Goal: Information Seeking & Learning: Understand process/instructions

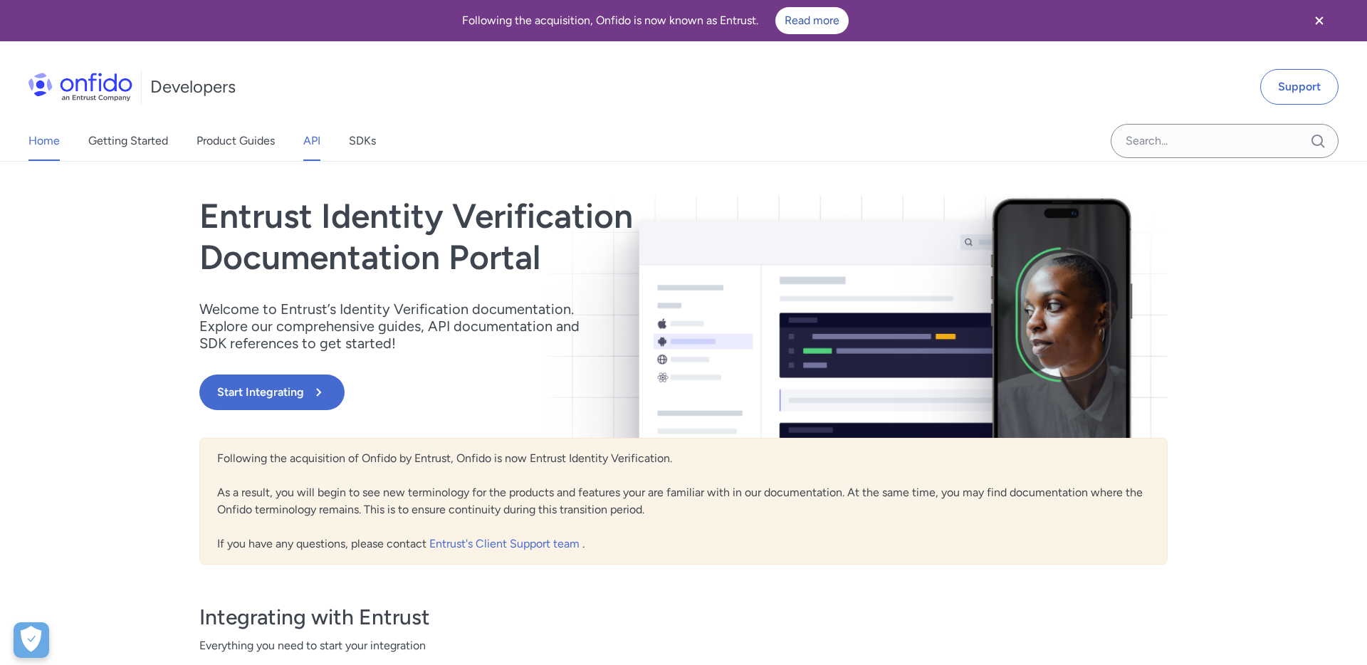
click at [317, 142] on link "API" at bounding box center [311, 141] width 17 height 40
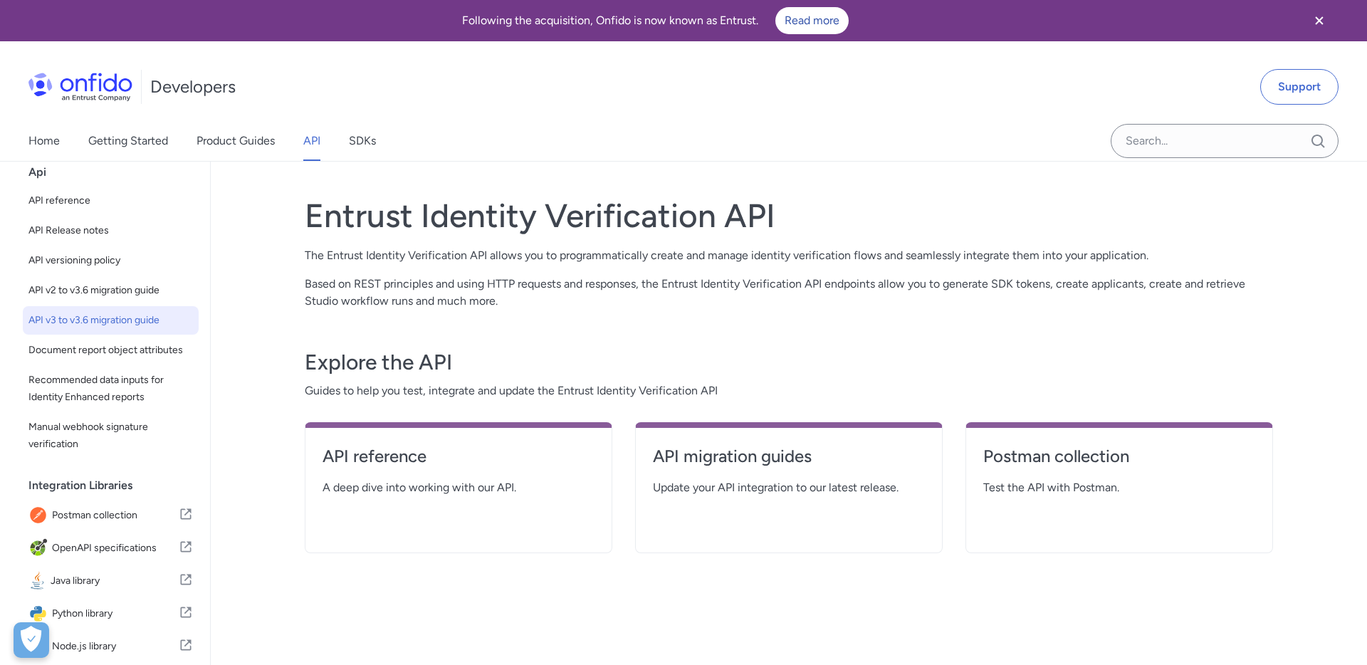
scroll to position [50, 0]
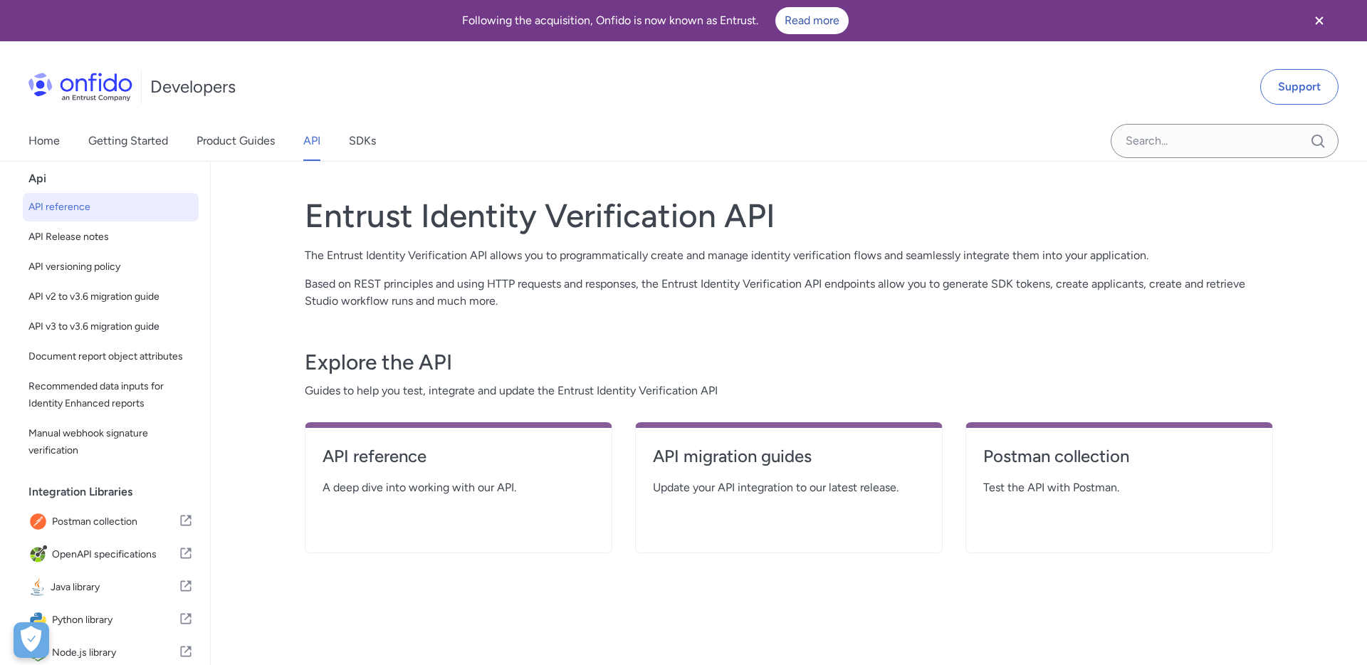
click at [89, 210] on span "API reference" at bounding box center [110, 207] width 165 height 17
select select "http"
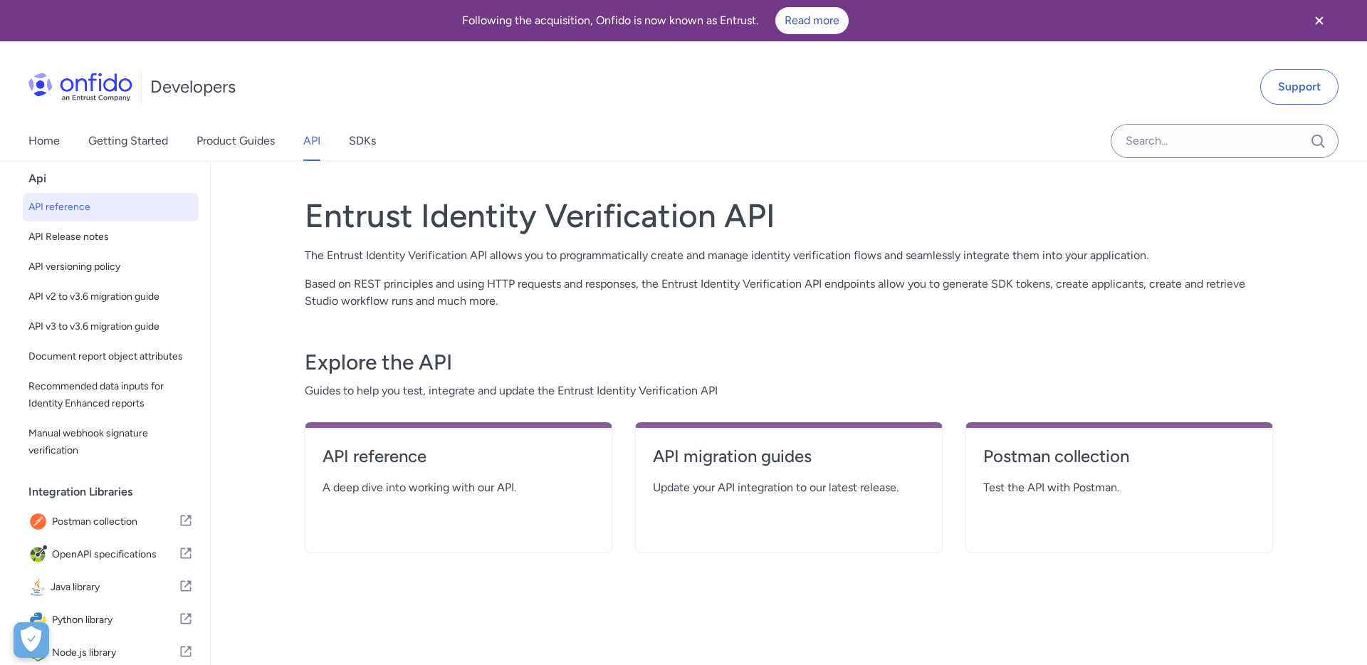
select select "http"
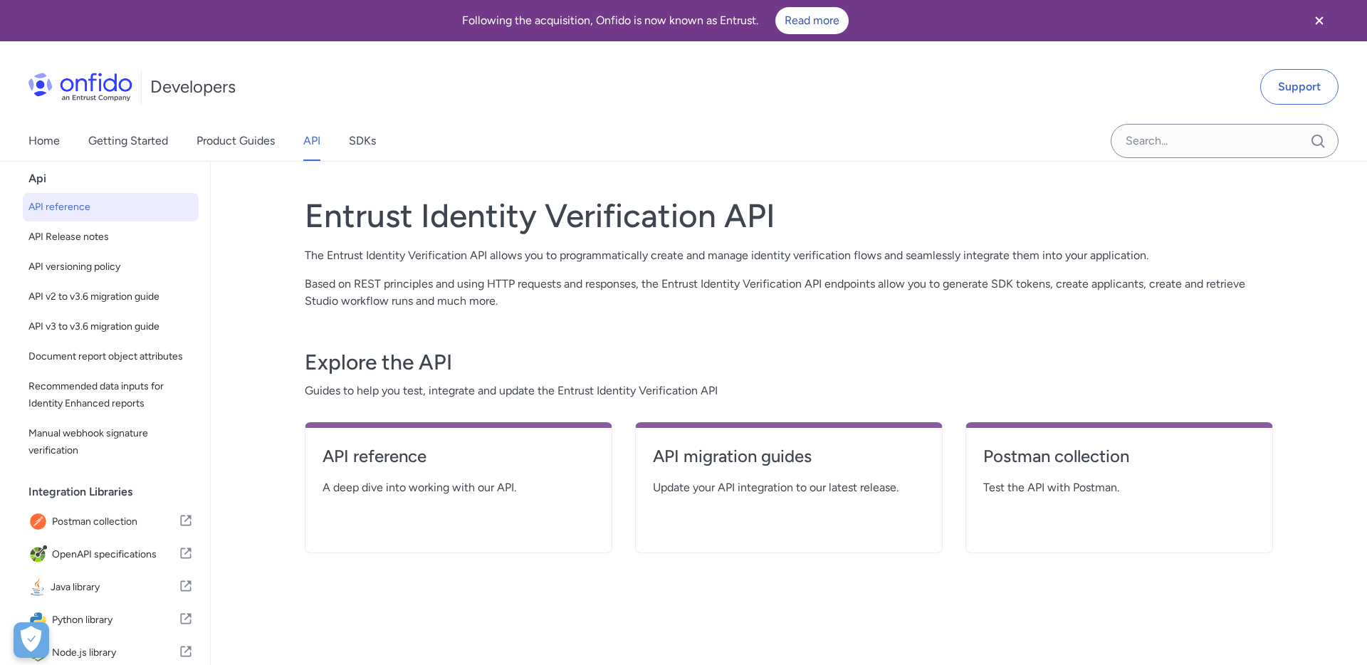
select select "http"
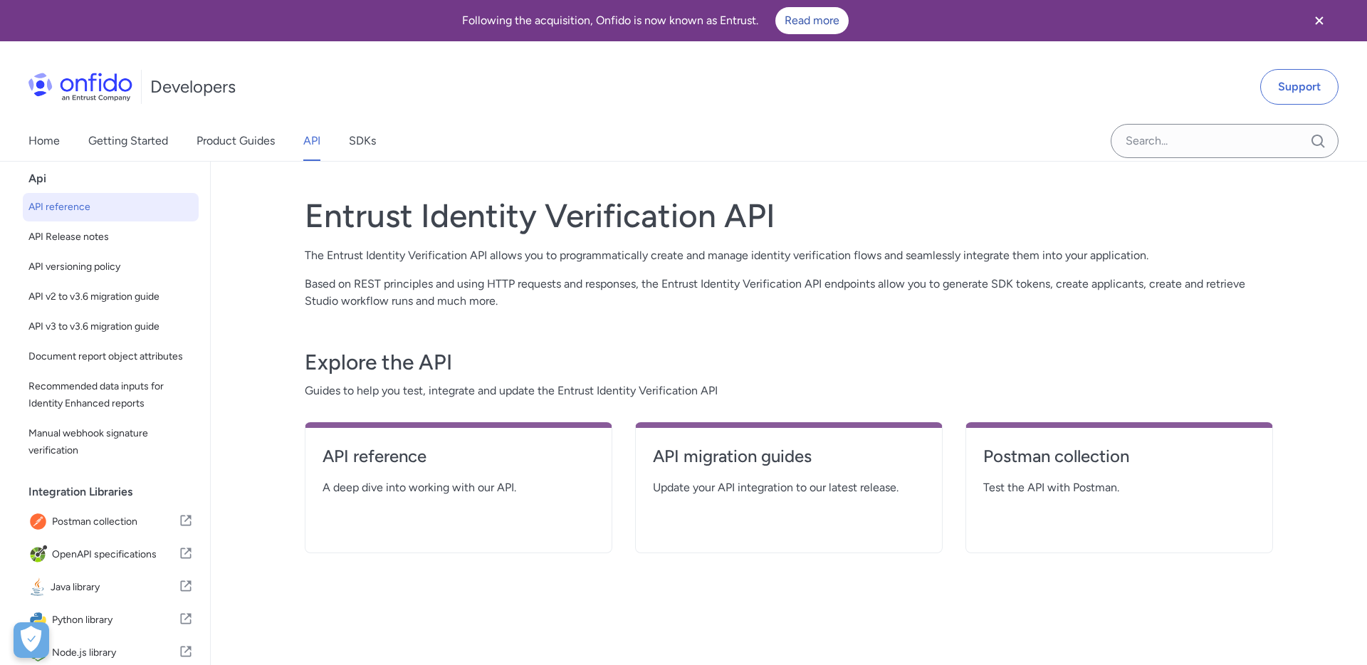
select select "http"
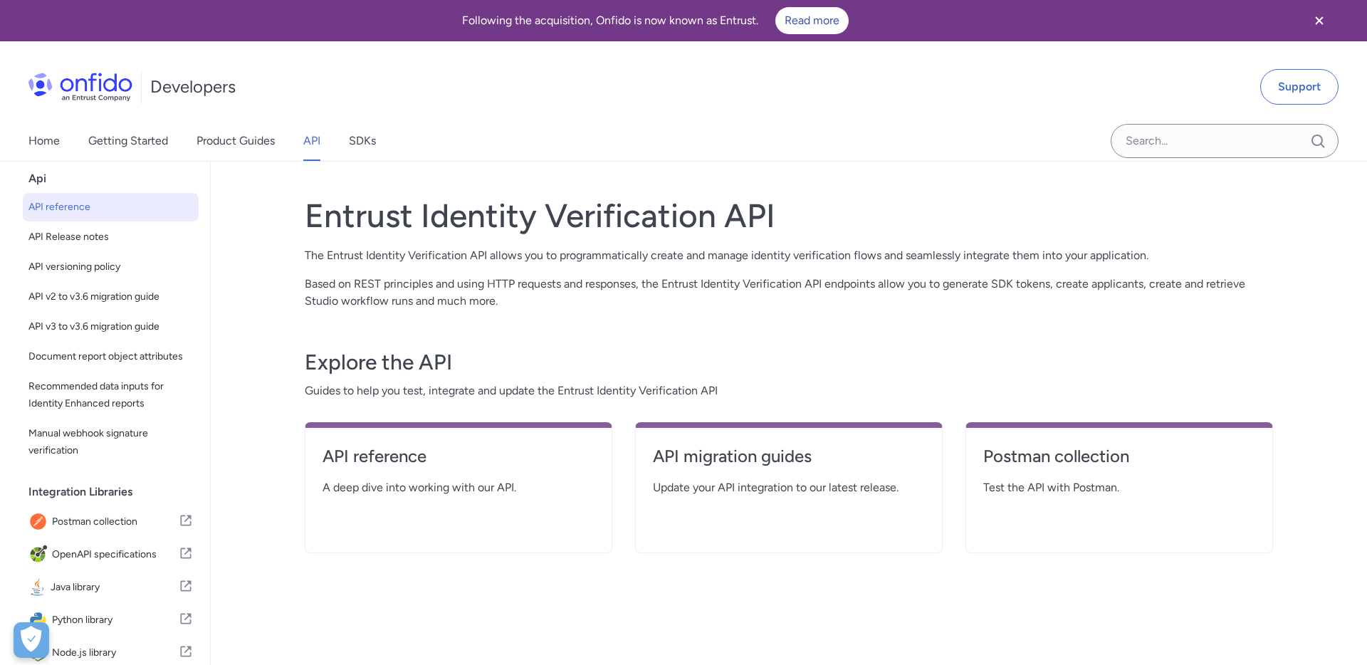
select select "http"
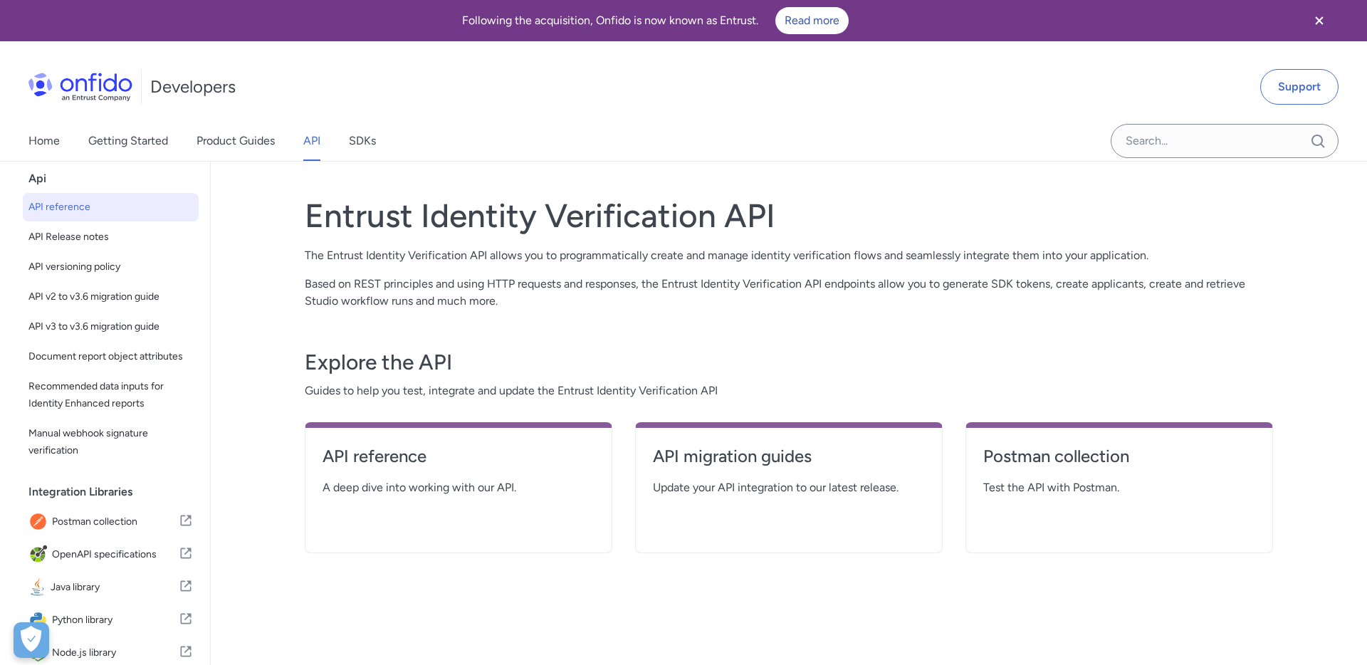
select select "http"
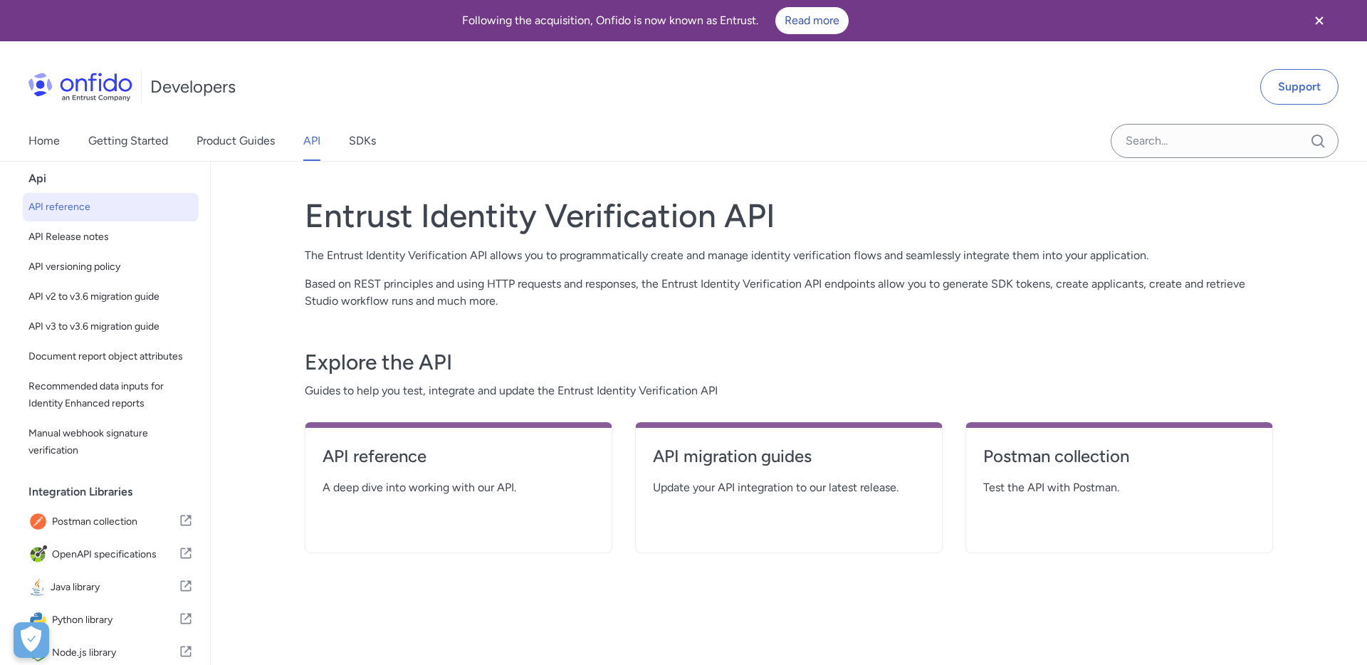
select select "http"
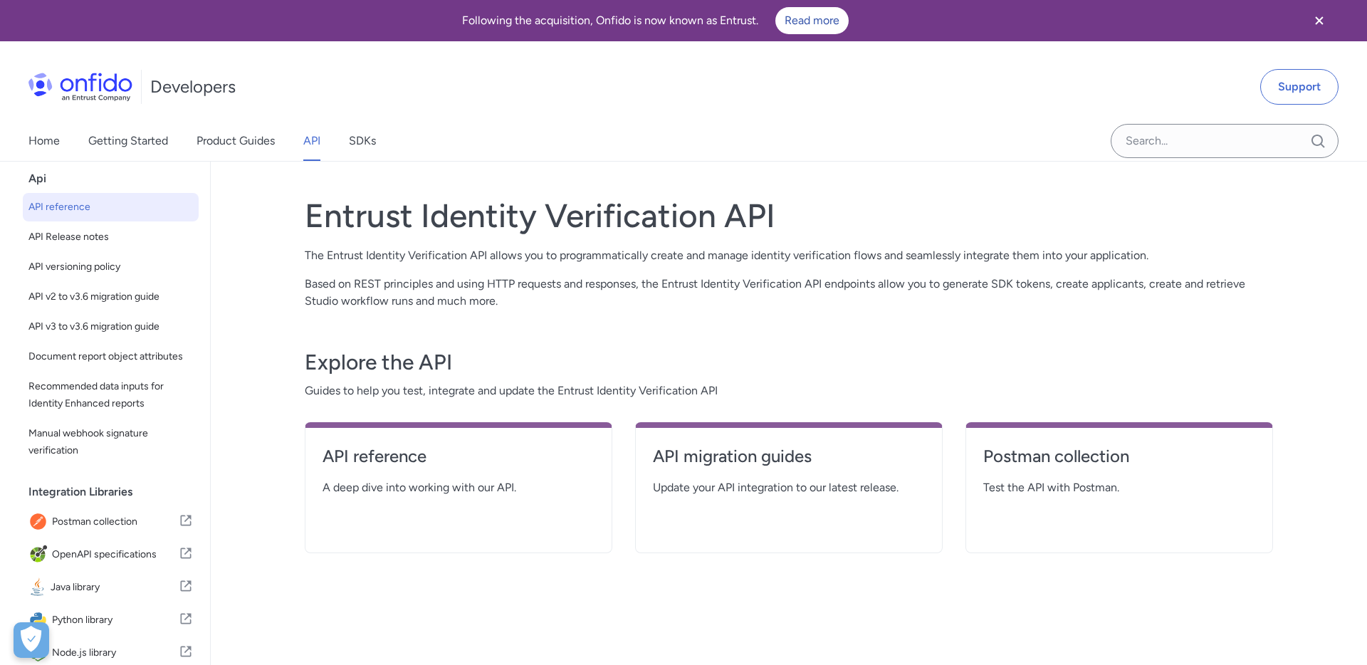
select select "http"
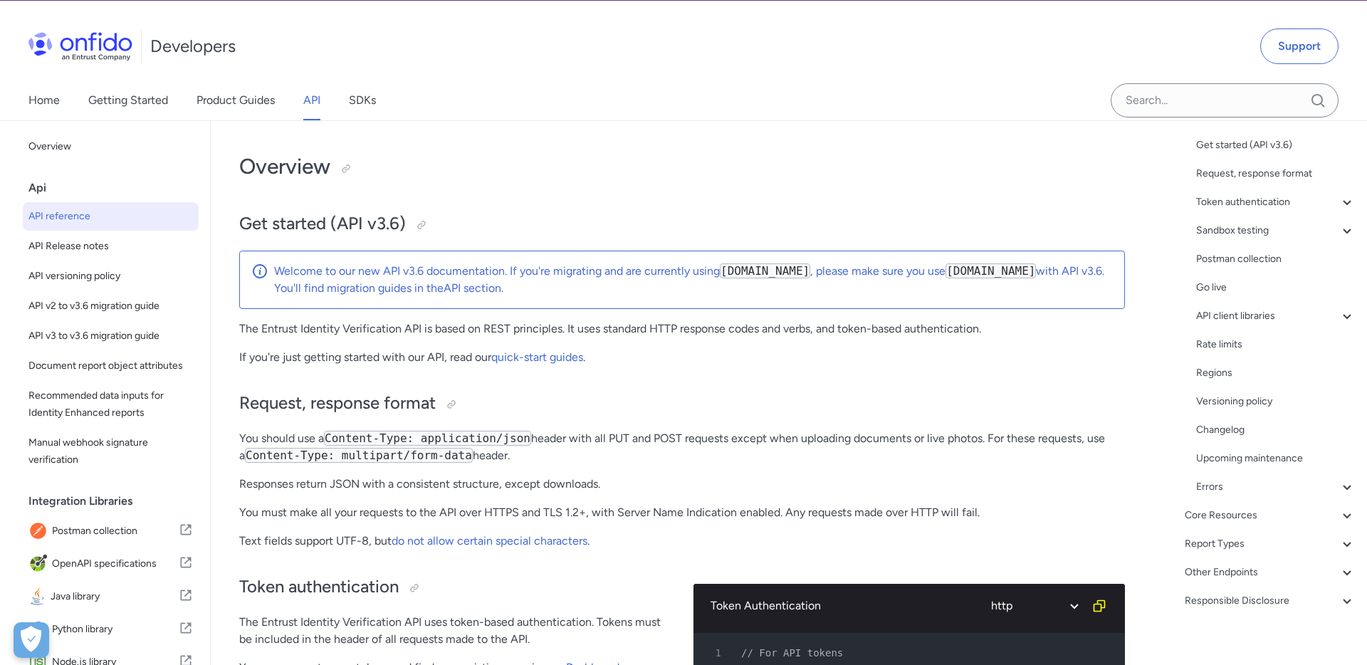
scroll to position [56, 0]
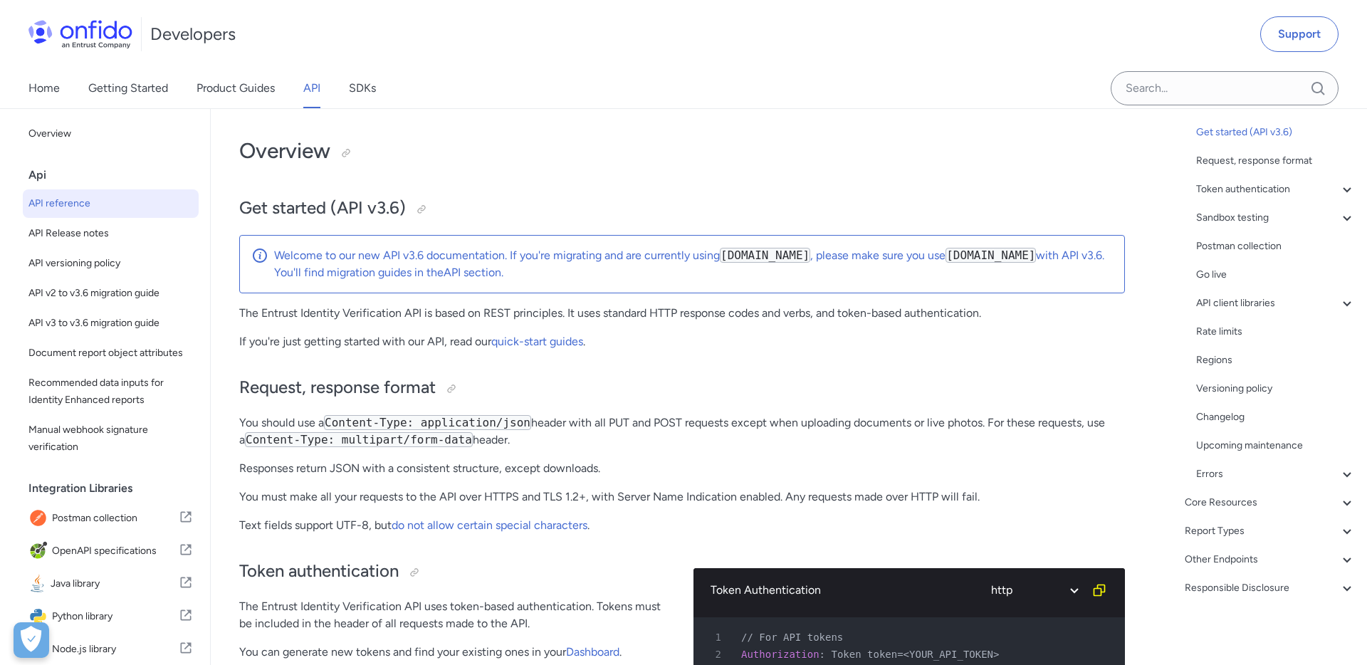
click at [1345, 531] on icon at bounding box center [1347, 531] width 8 height 5
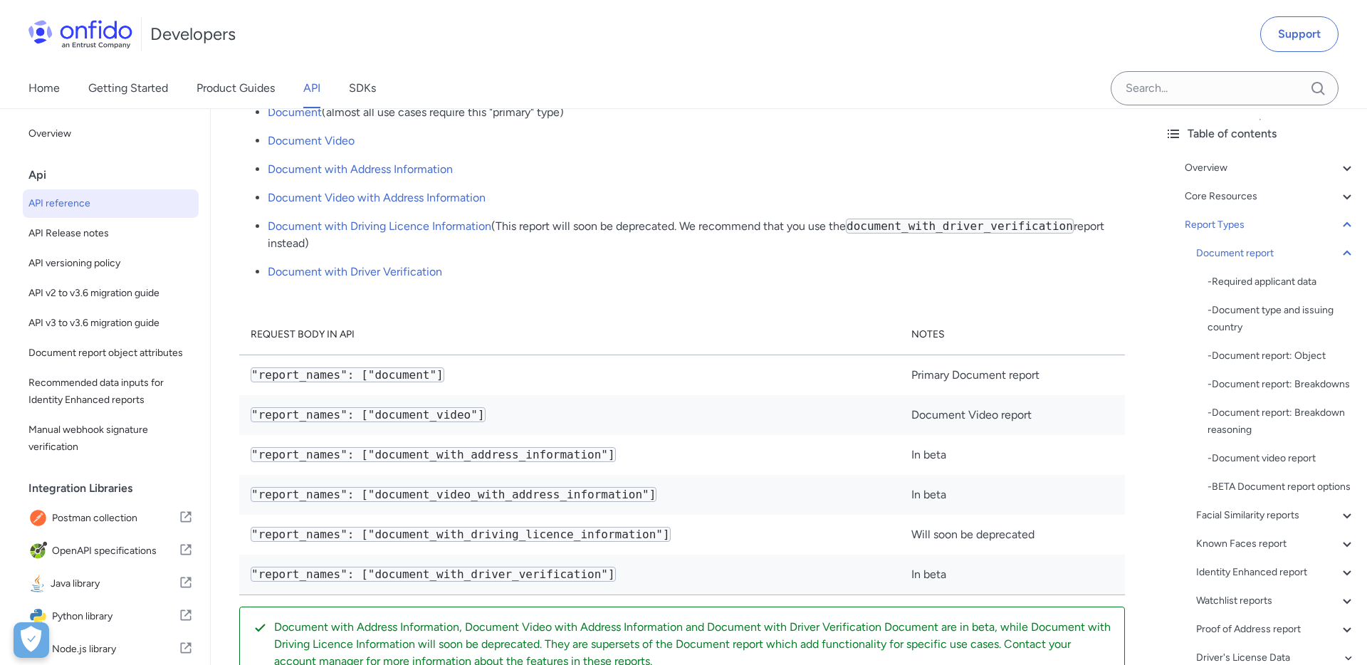
scroll to position [55, 0]
click at [1258, 198] on div "Core Resources" at bounding box center [1270, 198] width 171 height 17
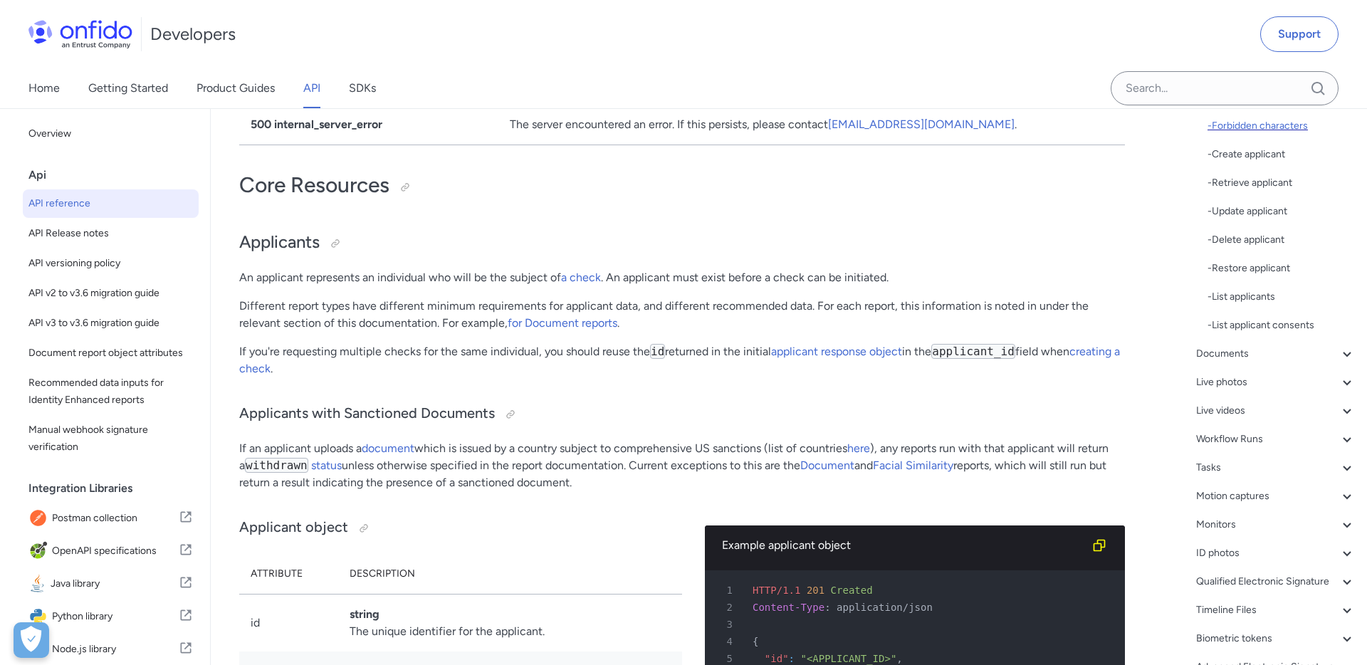
scroll to position [403, 0]
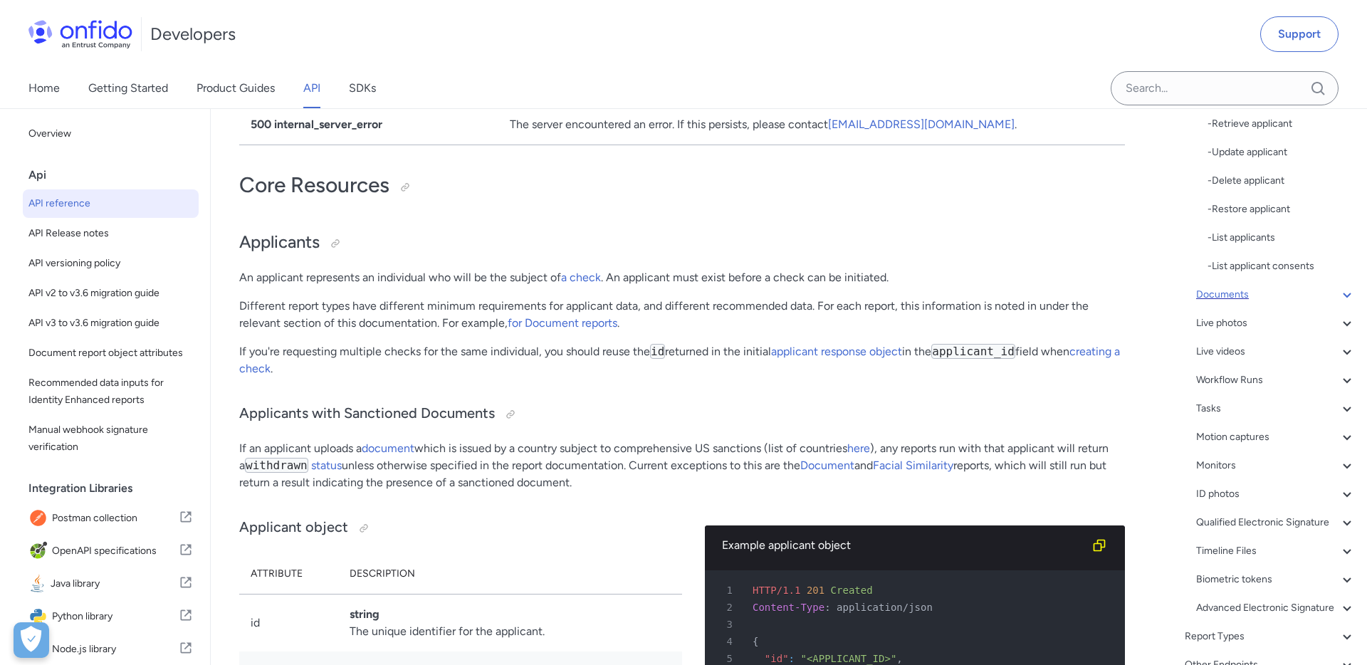
click at [1293, 296] on div "Documents" at bounding box center [1276, 294] width 160 height 17
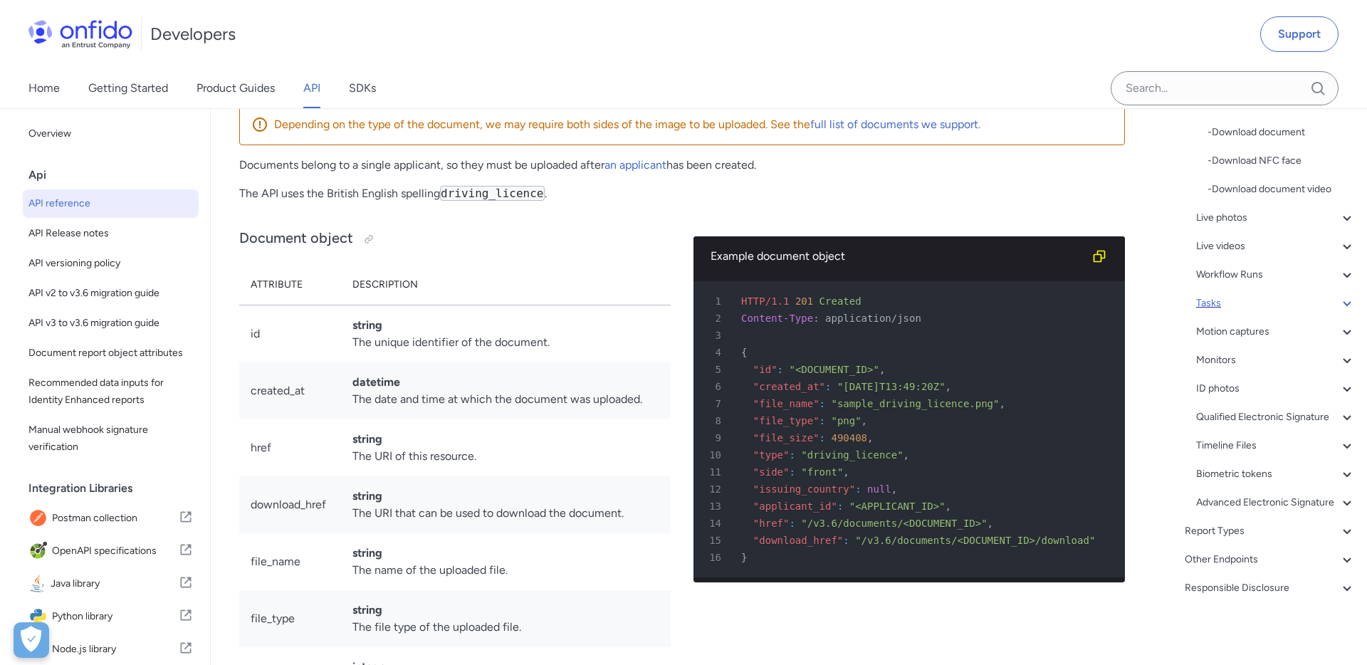
scroll to position [22068, 0]
click at [1283, 536] on div "Report Types" at bounding box center [1270, 531] width 171 height 17
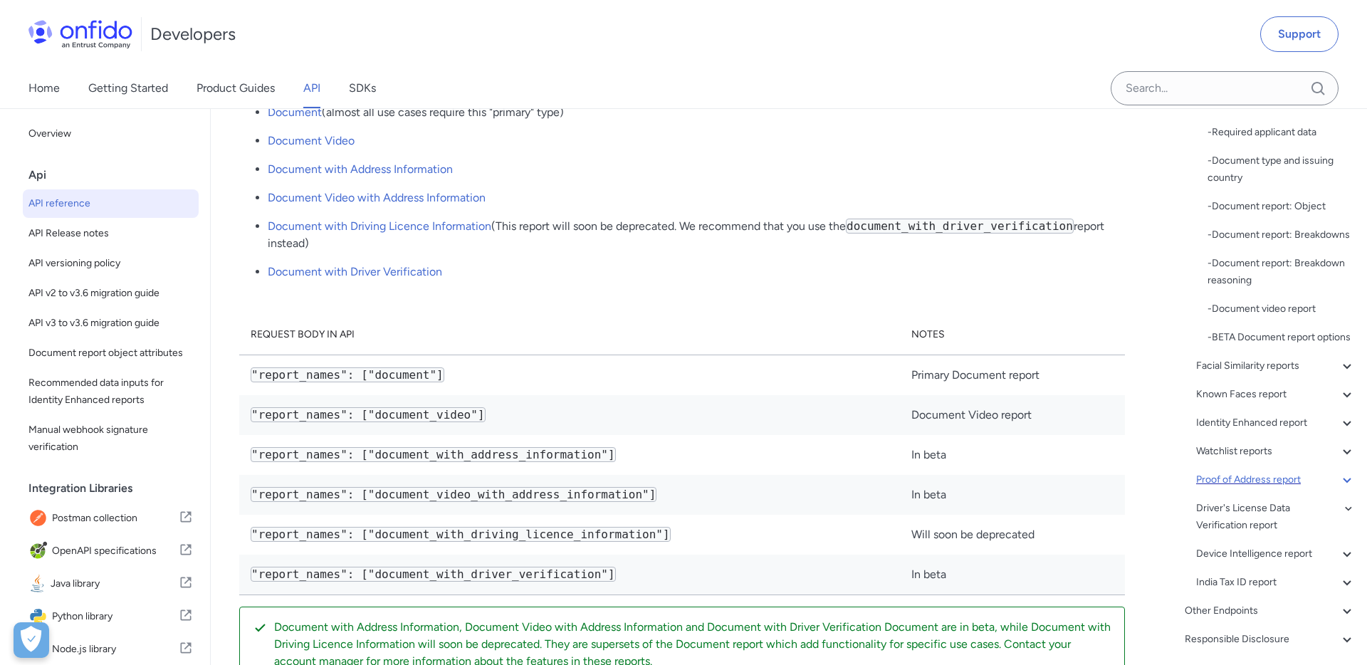
scroll to position [258, 0]
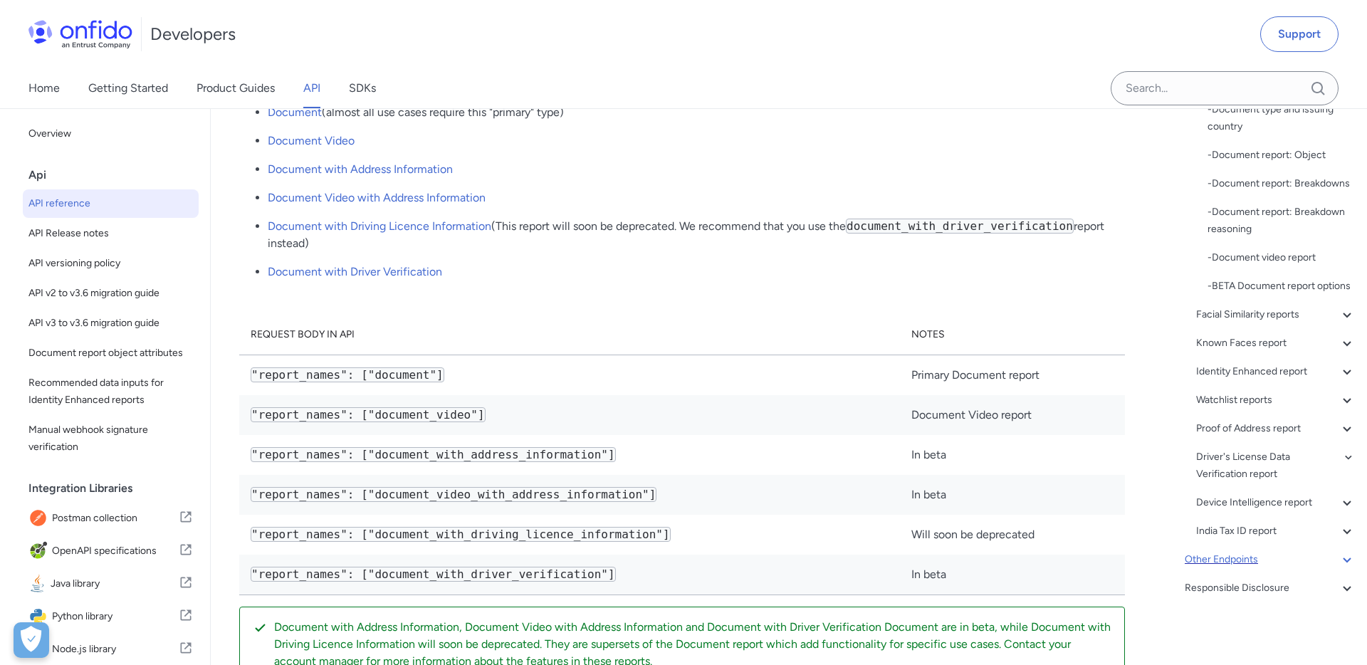
click at [1283, 563] on div "Other Endpoints" at bounding box center [1270, 559] width 171 height 17
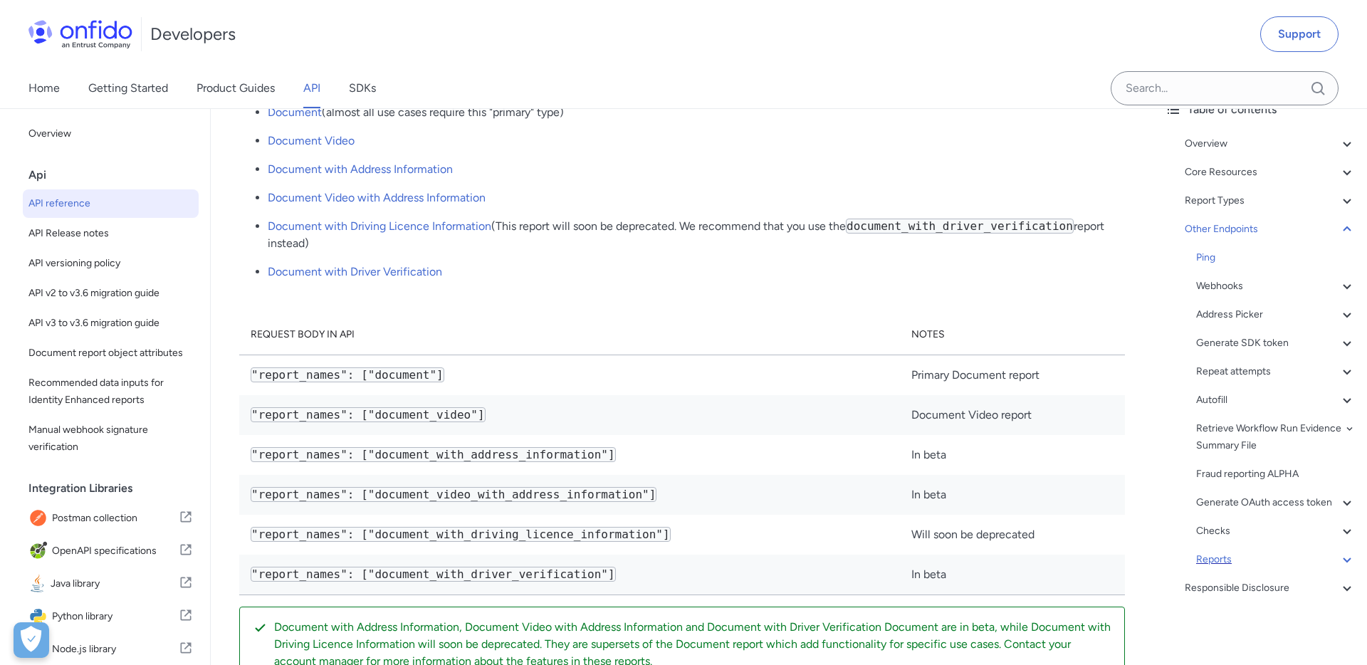
scroll to position [81, 0]
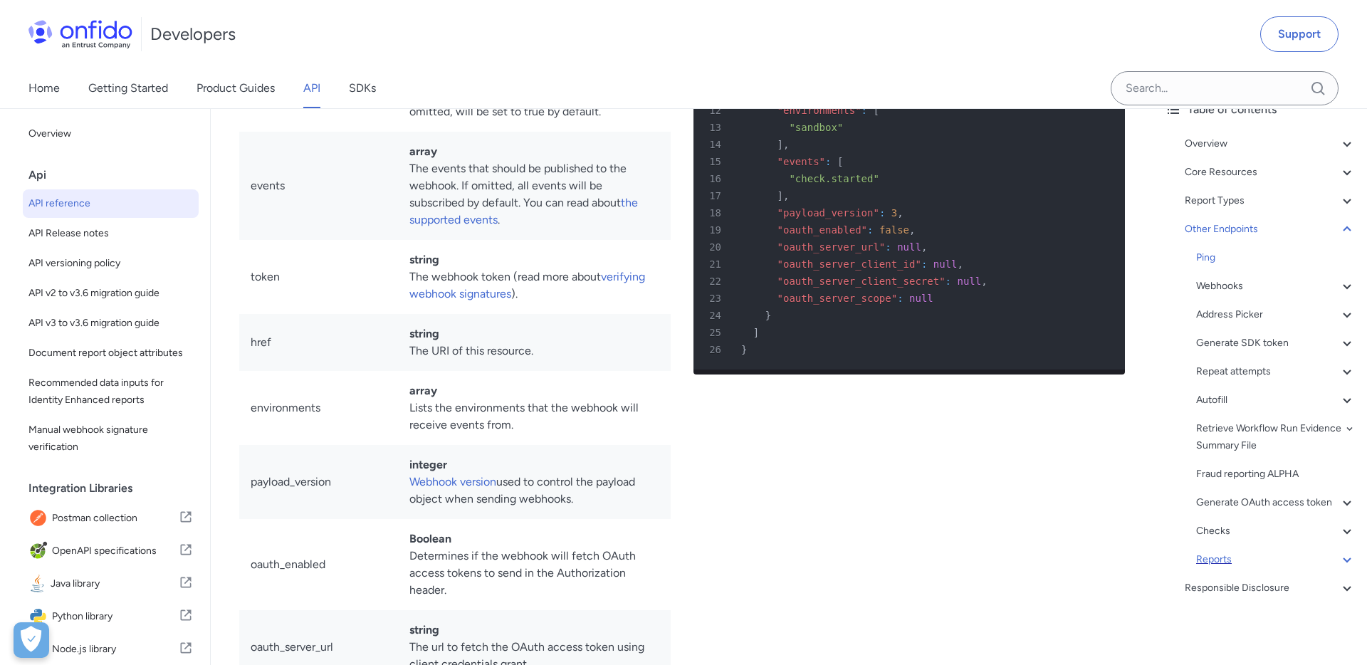
click at [1305, 560] on div "Reports" at bounding box center [1276, 559] width 160 height 17
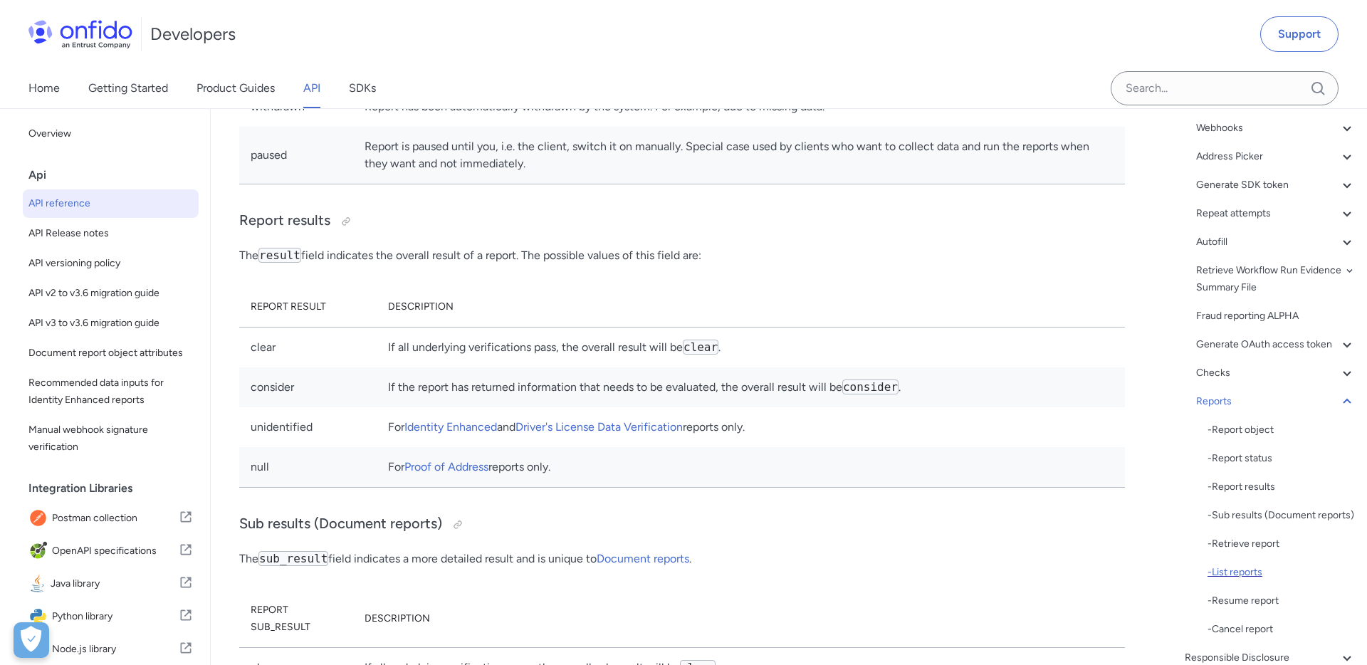
scroll to position [262, 0]
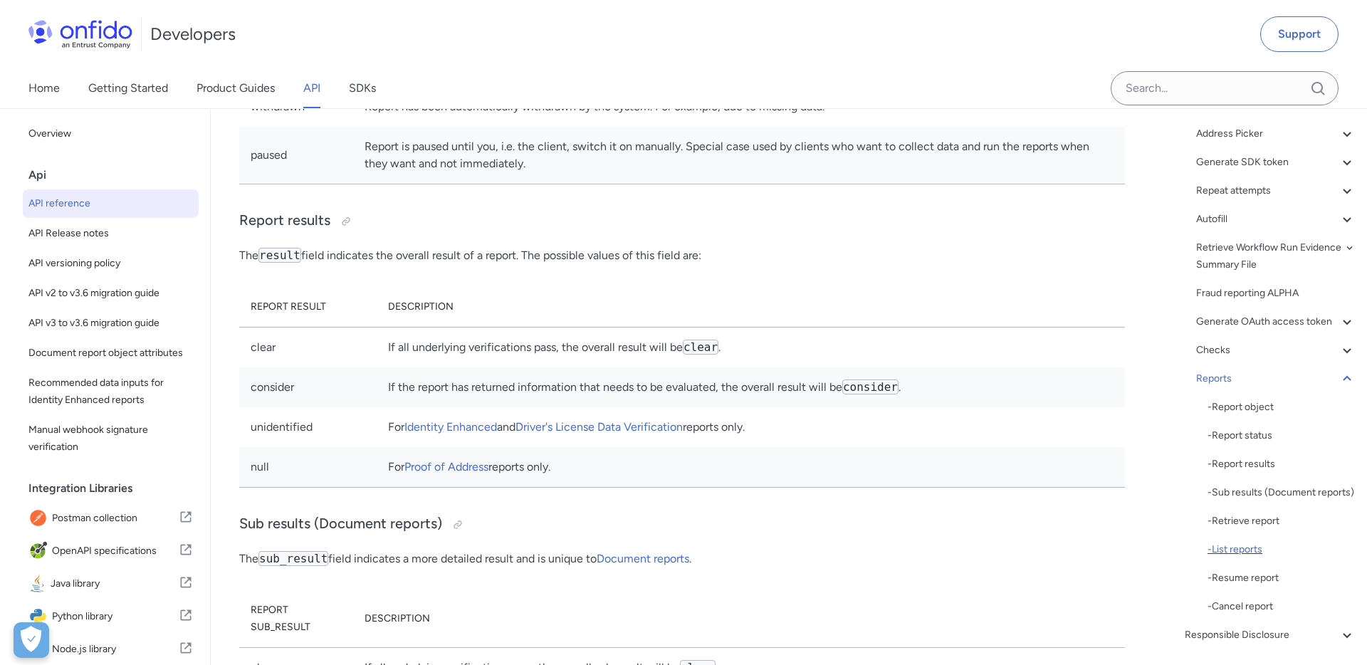
click at [1270, 548] on div "- List reports" at bounding box center [1282, 549] width 148 height 17
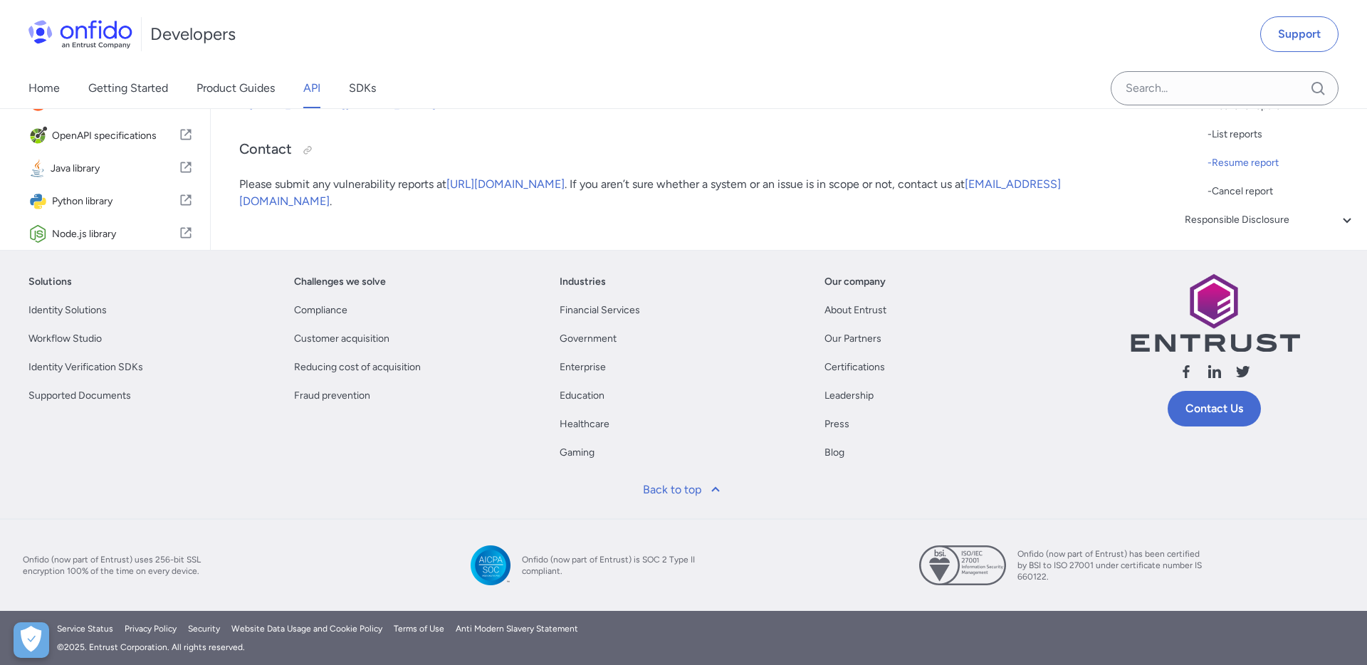
scroll to position [137354, 0]
click at [1268, 58] on div "- Report results" at bounding box center [1282, 49] width 148 height 17
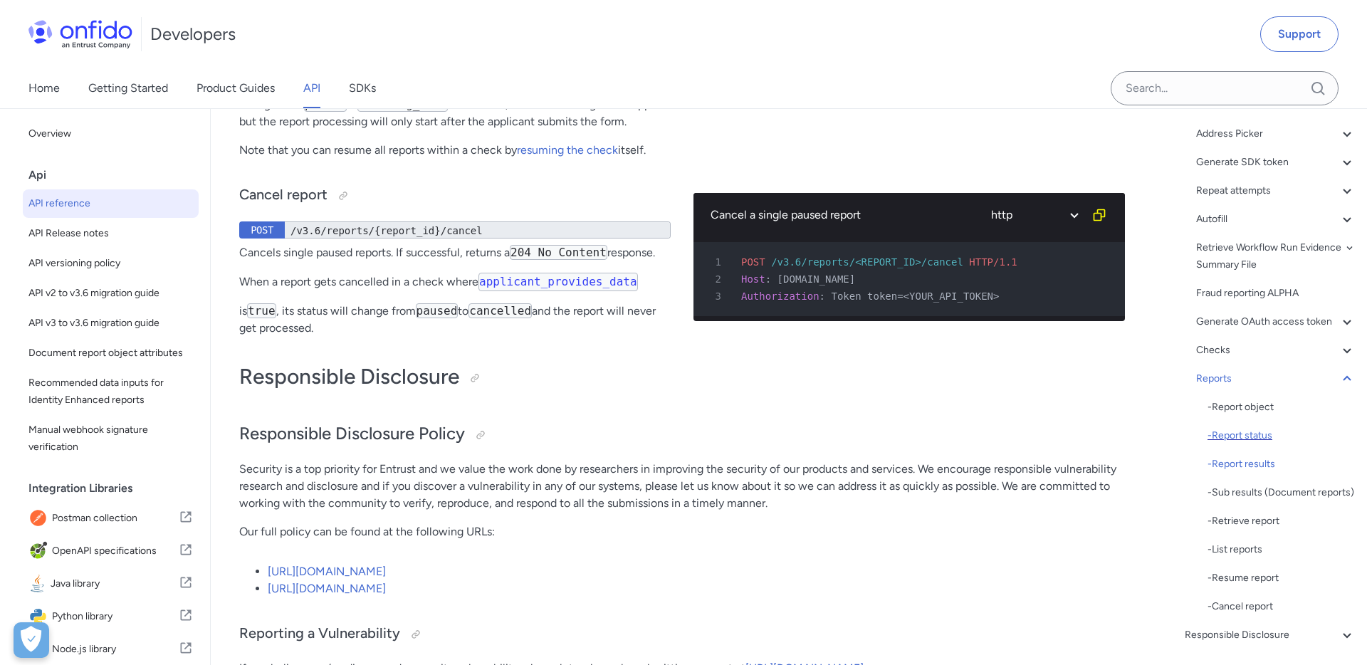
click at [1258, 433] on div "- Report status" at bounding box center [1282, 435] width 148 height 17
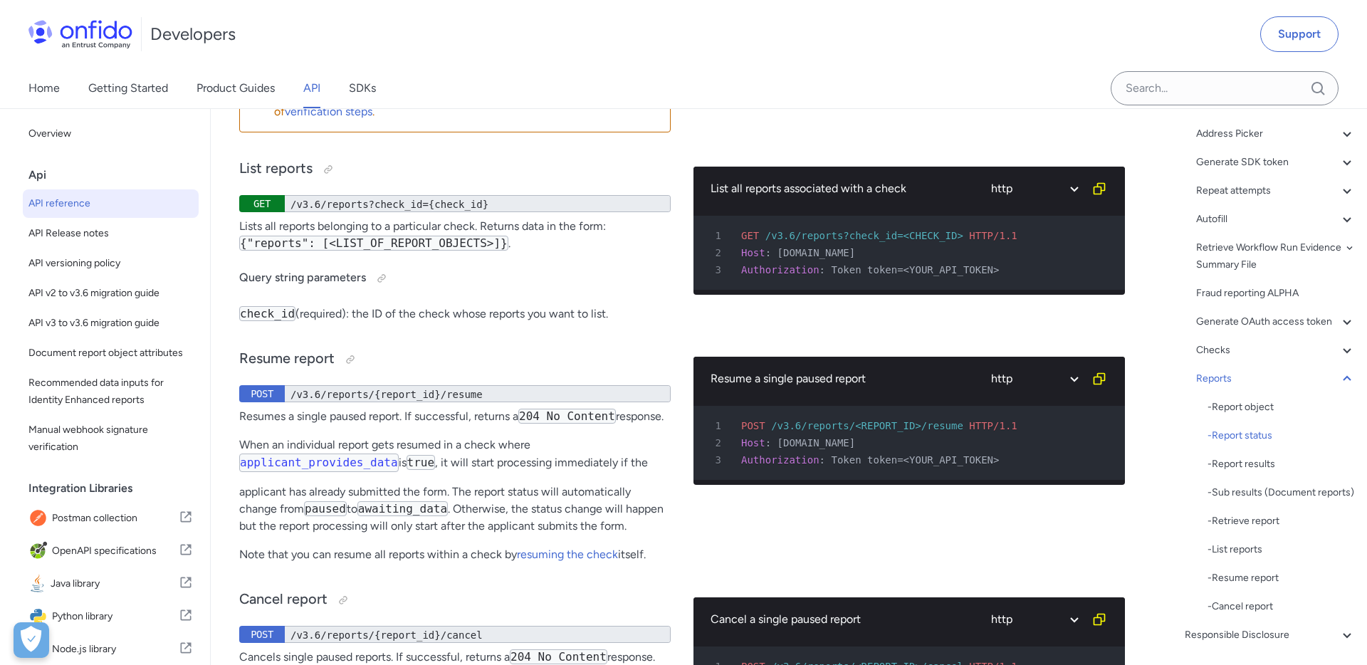
scroll to position [135895, 0]
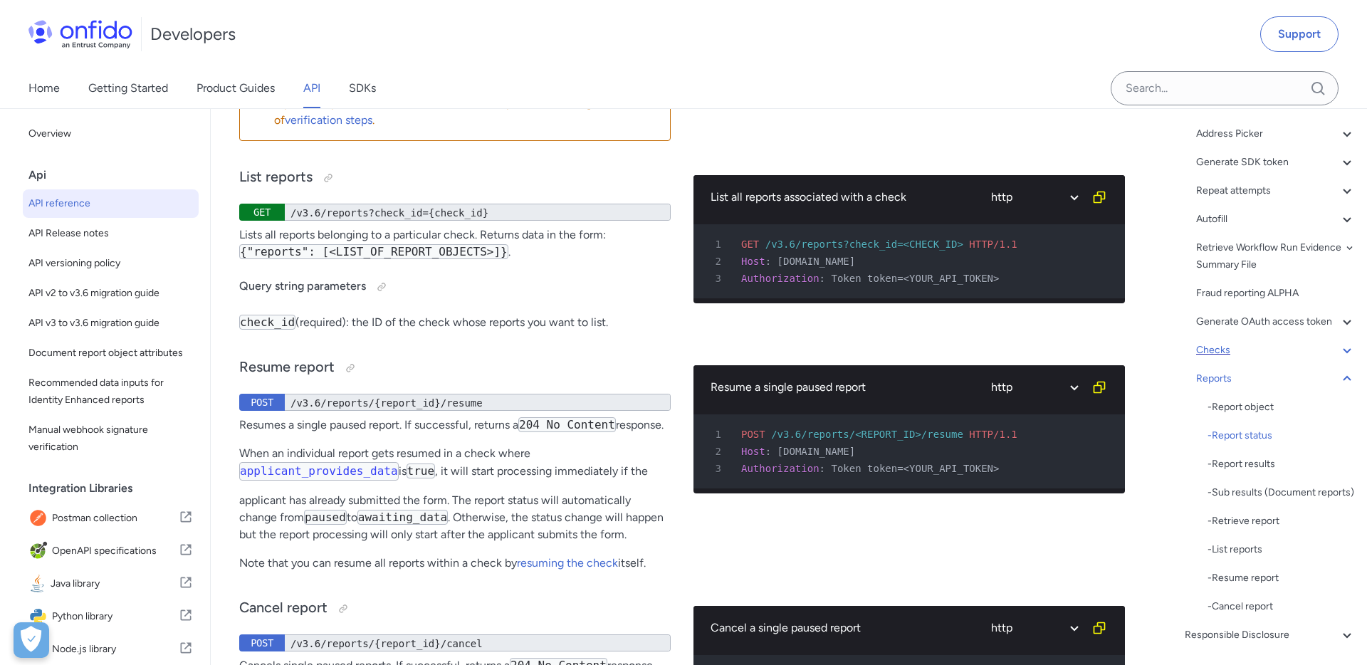
click at [1349, 348] on icon at bounding box center [1347, 350] width 17 height 17
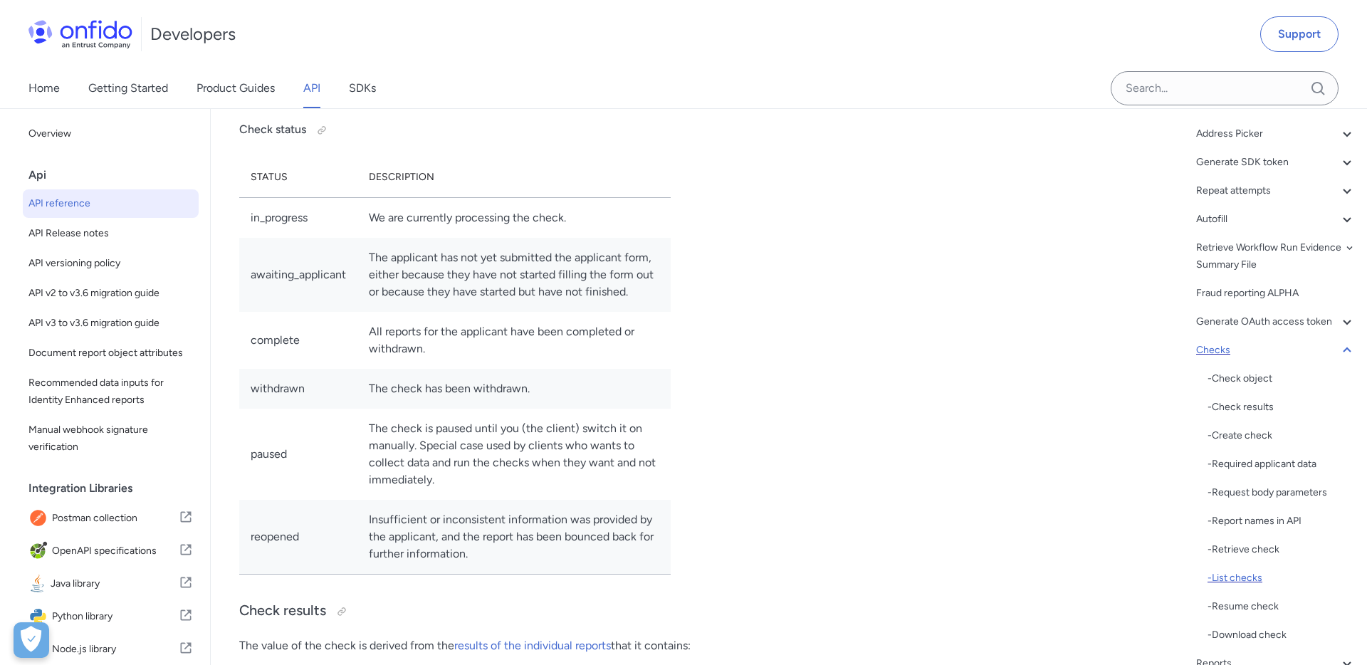
click at [1244, 578] on div "- List checks" at bounding box center [1282, 578] width 148 height 17
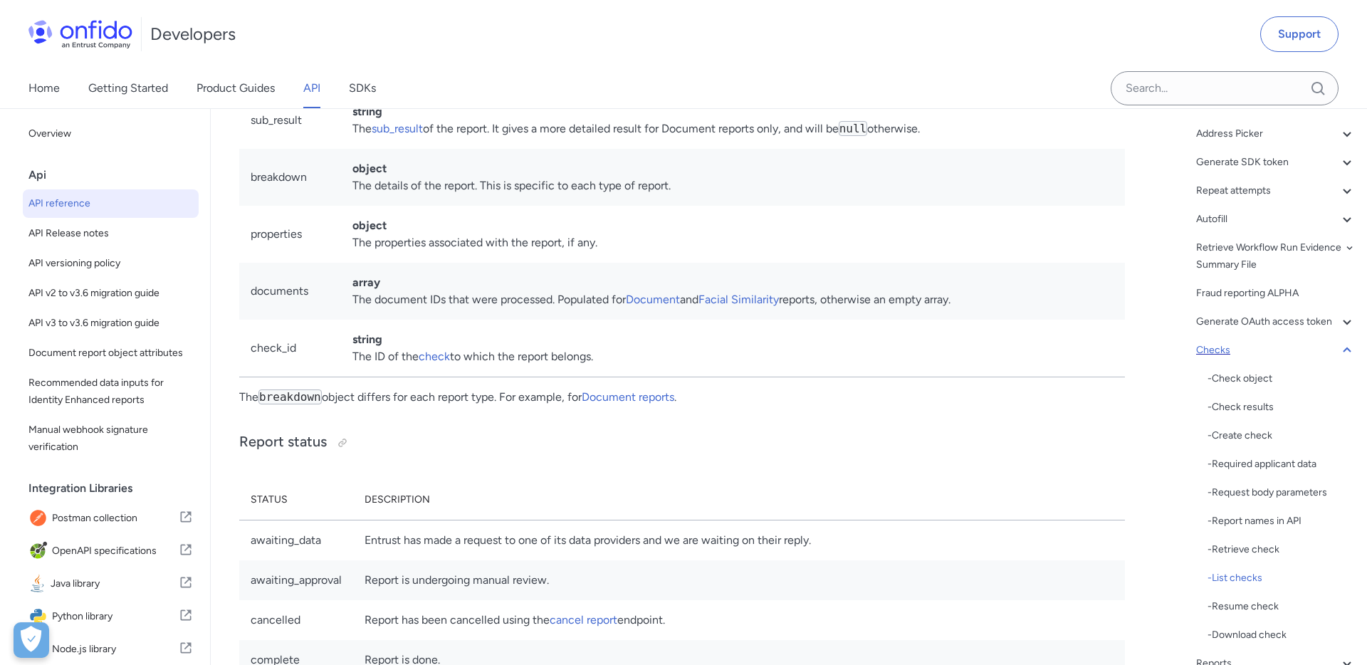
drag, startPoint x: 527, startPoint y: 201, endPoint x: 296, endPoint y: 204, distance: 231.5
